Goal: Information Seeking & Learning: Learn about a topic

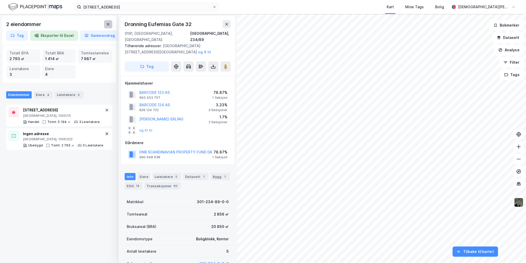
click at [106, 20] on button at bounding box center [108, 24] width 8 height 8
